Goal: Information Seeking & Learning: Learn about a topic

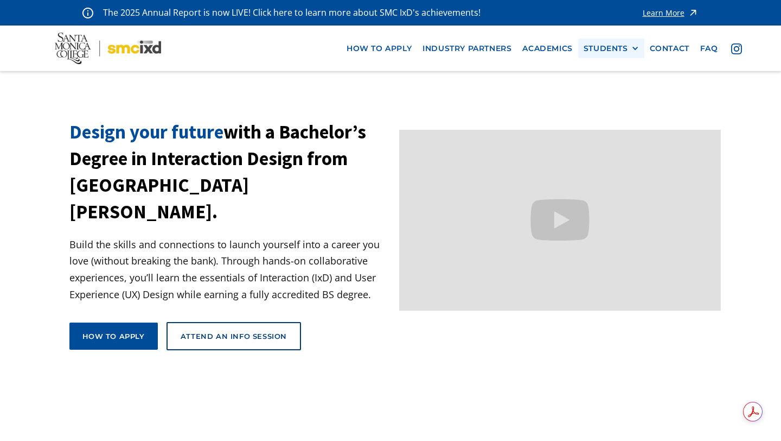
click at [630, 45] on div "STUDENTS" at bounding box center [611, 48] width 55 height 9
click at [620, 91] on link "Current Students" at bounding box center [633, 88] width 98 height 20
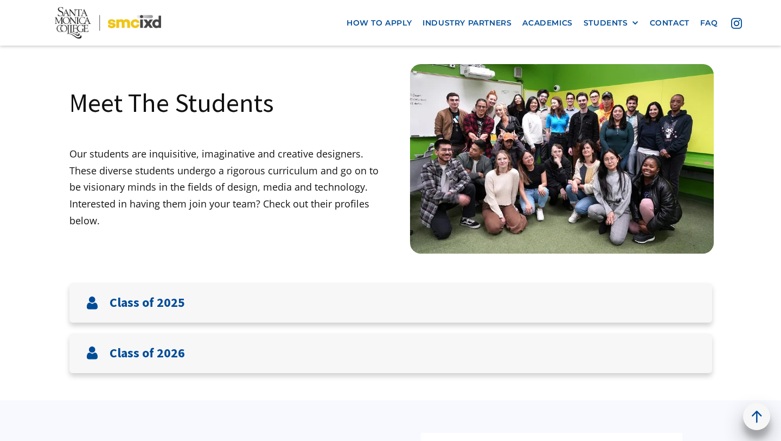
scroll to position [31, 0]
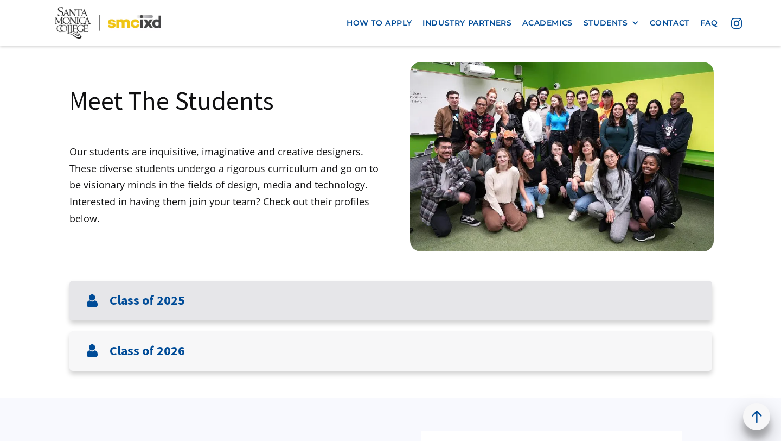
click at [148, 300] on h3 "Class of 2025" at bounding box center [147, 300] width 75 height 16
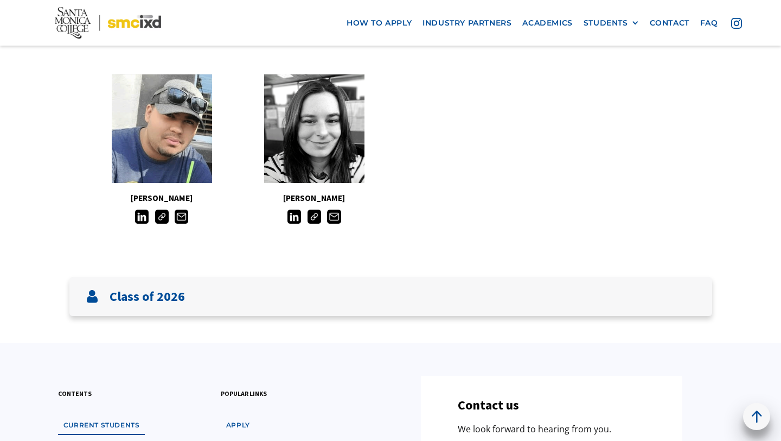
scroll to position [0, 0]
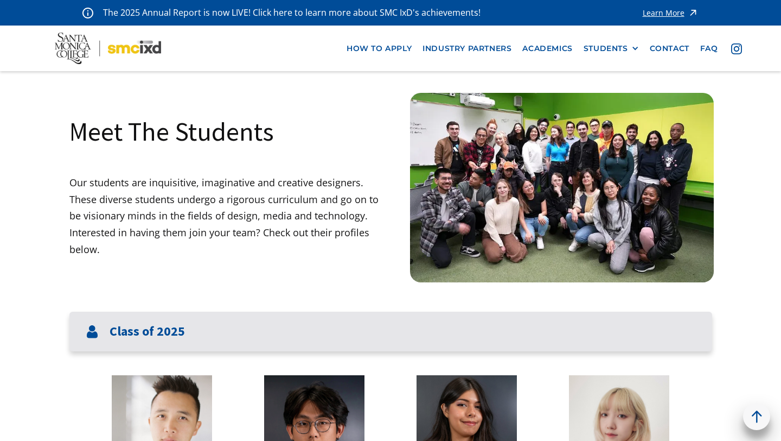
click at [129, 333] on h3 "Class of 2025" at bounding box center [147, 331] width 75 height 16
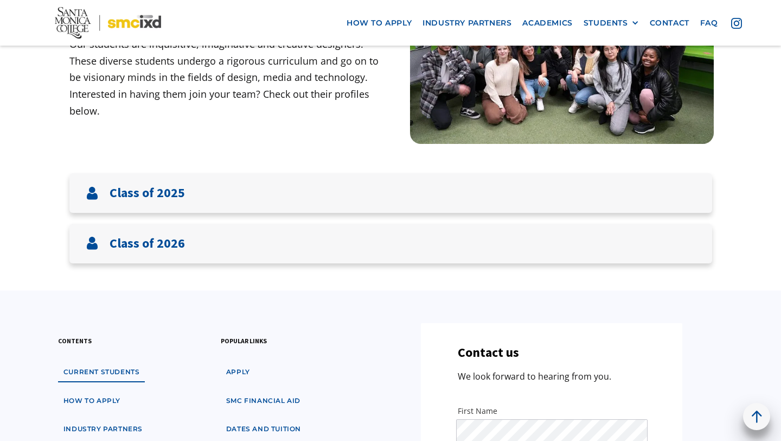
scroll to position [144, 0]
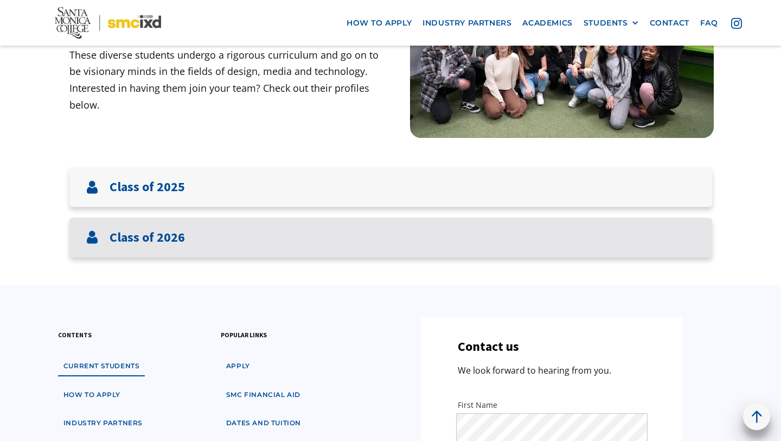
click at [120, 247] on div "Class of 2026" at bounding box center [390, 238] width 643 height 40
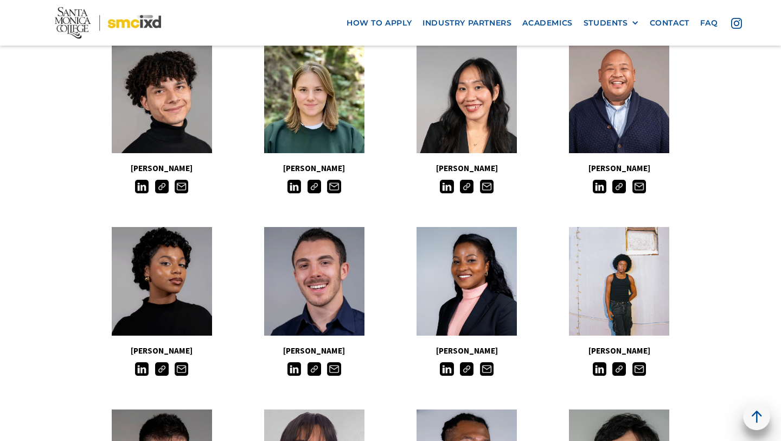
scroll to position [564, 0]
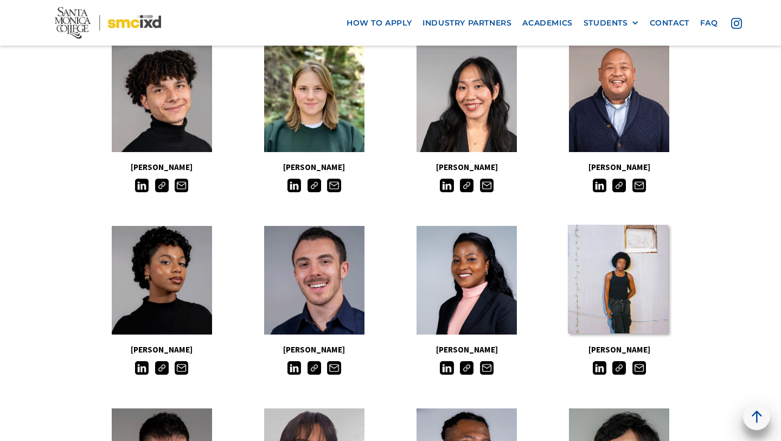
click at [614, 305] on link at bounding box center [618, 279] width 100 height 109
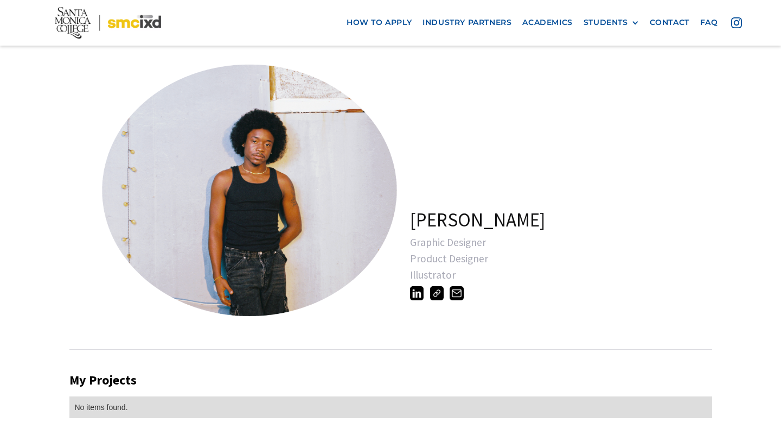
scroll to position [117, 0]
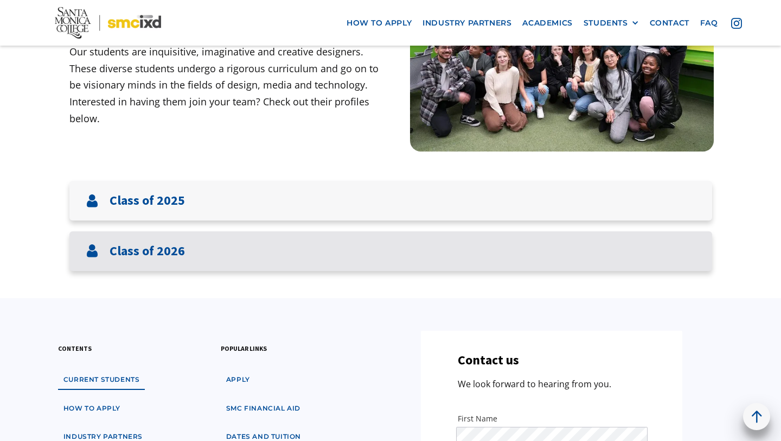
scroll to position [149, 0]
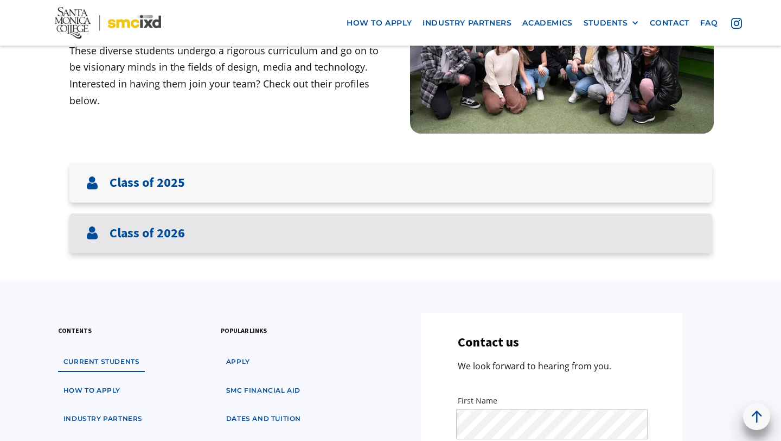
click at [171, 231] on h3 "Class of 2026" at bounding box center [147, 233] width 75 height 16
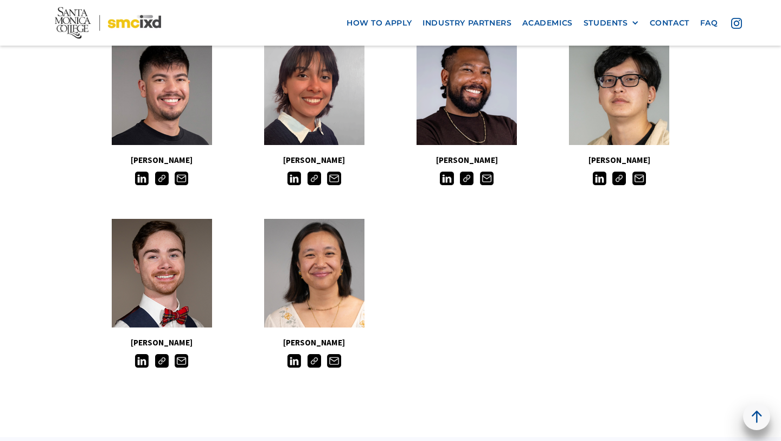
scroll to position [952, 0]
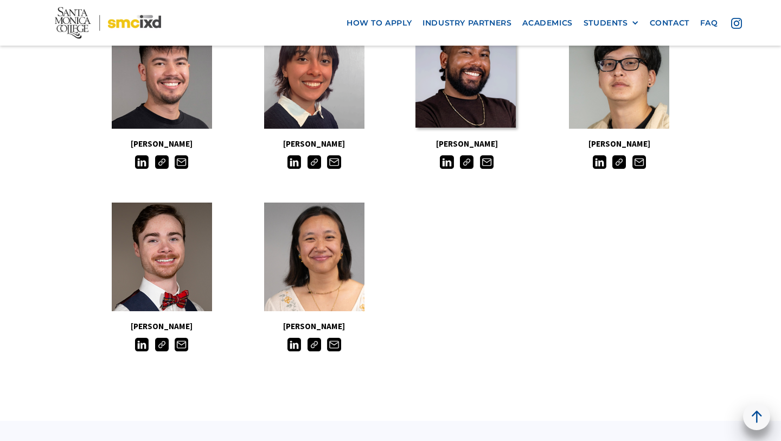
click at [462, 101] on link at bounding box center [466, 73] width 100 height 109
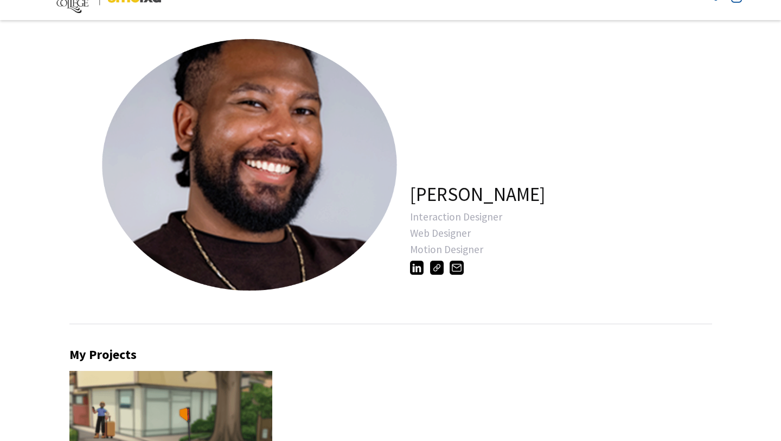
scroll to position [23, 0]
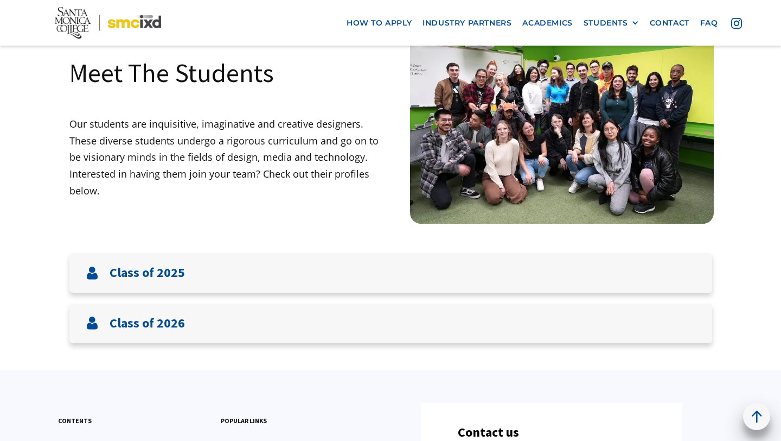
scroll to position [72, 0]
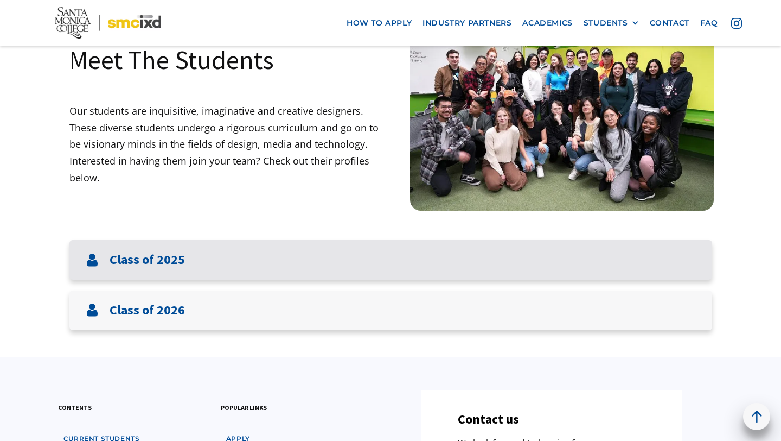
click at [163, 270] on div "Class of 2025" at bounding box center [390, 260] width 643 height 40
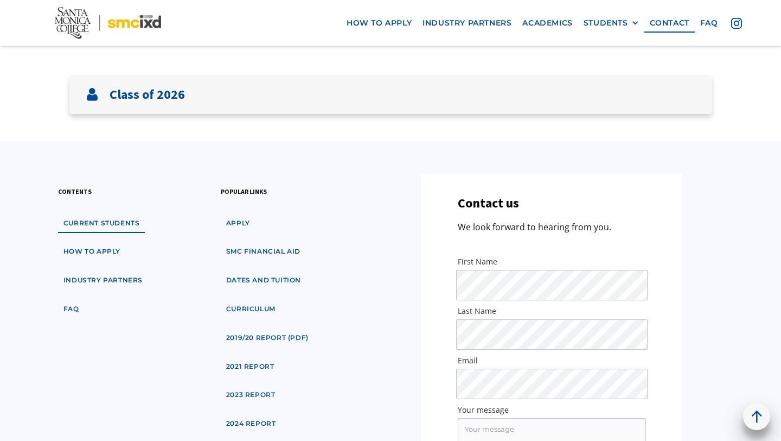
scroll to position [1265, 0]
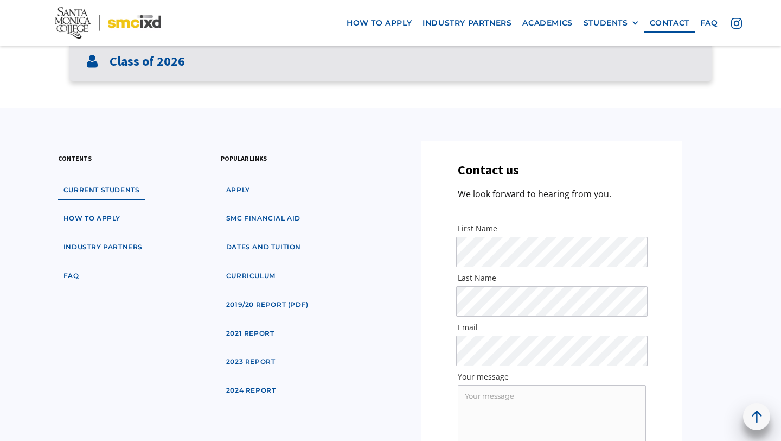
click at [331, 67] on div "Class of 2026" at bounding box center [390, 62] width 643 height 40
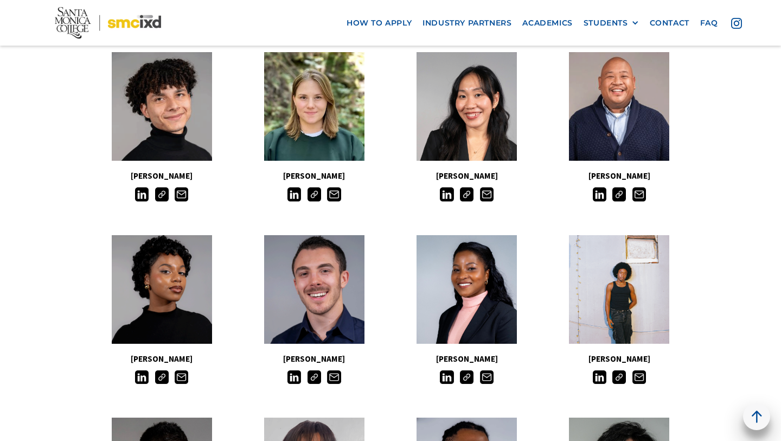
scroll to position [1503, 0]
